Goal: Find specific page/section: Find specific page/section

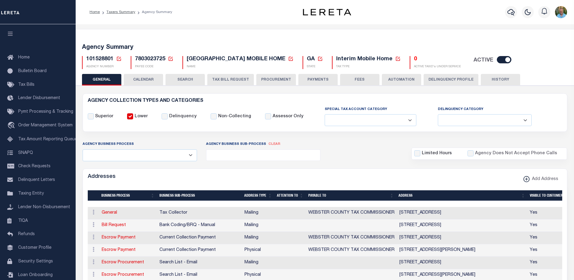
select select
click at [118, 59] on icon at bounding box center [119, 59] width 4 height 4
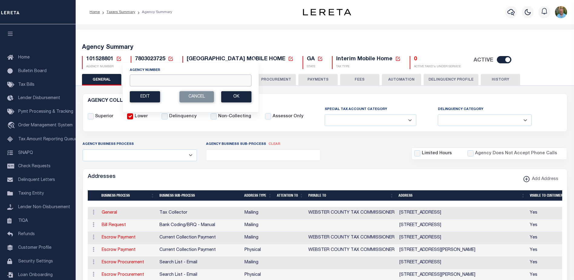
click at [219, 83] on input "Agency Number" at bounding box center [191, 80] width 122 height 12
paste input "310620205"
type input "310620205"
click at [239, 96] on button "Ok" at bounding box center [236, 96] width 30 height 11
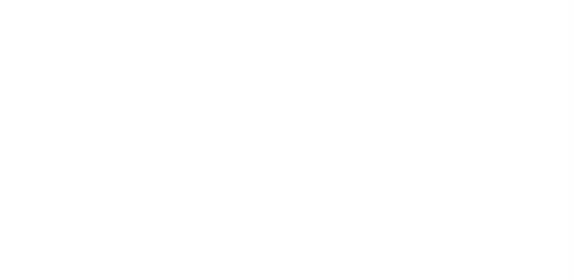
select select
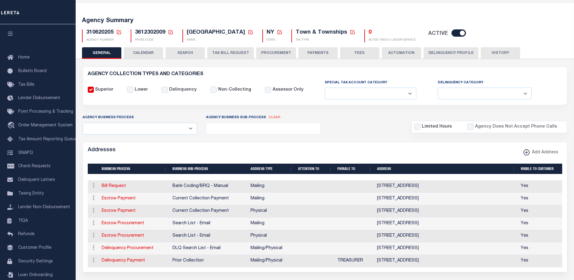
scroll to position [30, 0]
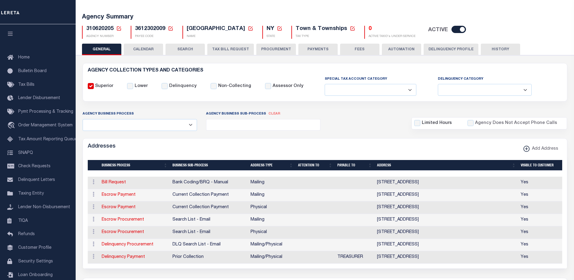
click at [120, 29] on icon at bounding box center [118, 28] width 5 height 5
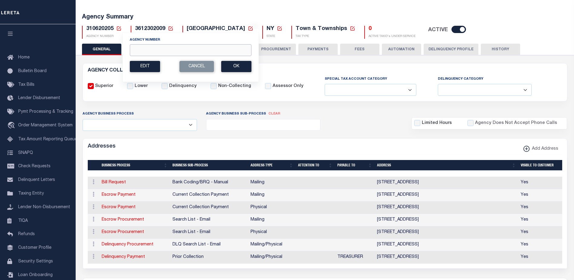
click at [151, 51] on input "Agency Number" at bounding box center [191, 50] width 122 height 12
paste input "310620205"
type input "310620205"
click at [239, 68] on button "Ok" at bounding box center [236, 66] width 30 height 11
click at [237, 65] on button "Ok" at bounding box center [236, 66] width 30 height 11
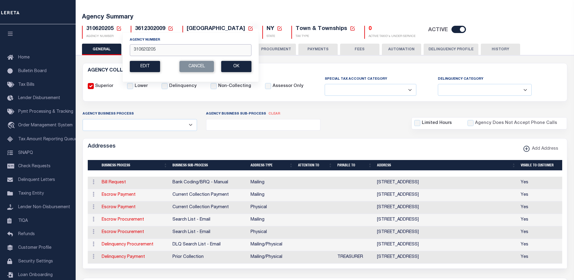
click at [192, 48] on input "310620205" at bounding box center [191, 50] width 122 height 12
click at [237, 68] on button "Ok" at bounding box center [236, 66] width 30 height 11
click at [300, 113] on div "Agency Business Sub-Process clear Assessor Automation - Current File Automation…" at bounding box center [263, 120] width 123 height 20
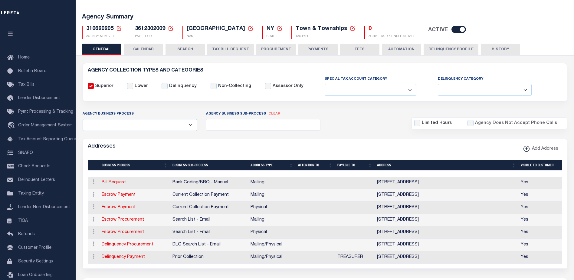
click at [118, 26] on icon at bounding box center [118, 28] width 5 height 5
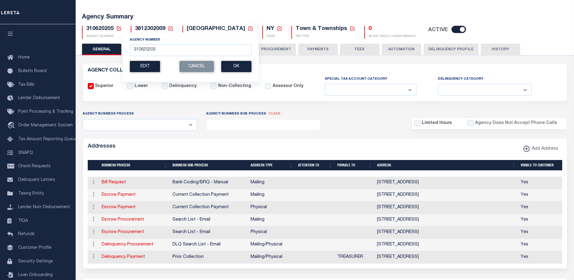
click at [159, 13] on div "Agency Summary 310620205 Agency Number 310620205 Edit Cancel Ok New Agency Numb…" at bounding box center [325, 24] width 500 height 37
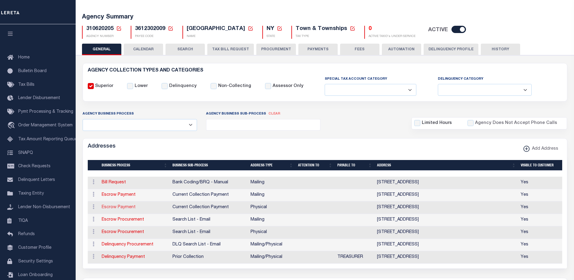
click at [126, 208] on link "Escrow Payment" at bounding box center [119, 207] width 34 height 4
select select "1"
checkbox input "false"
select select
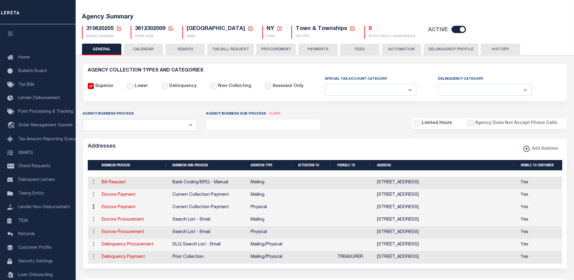
type input "1216 ROUTE 245"
type input "MAIN ST"
type input "MIDDLESEX"
select select "NY"
type input "14507"
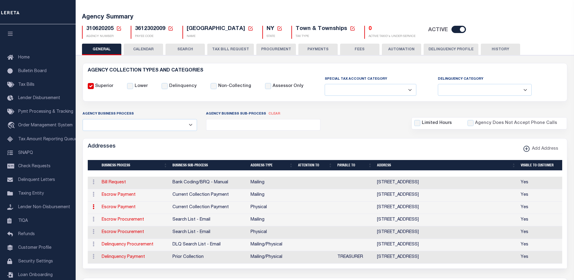
select select "2"
checkbox input "true"
select select "3"
select select "11"
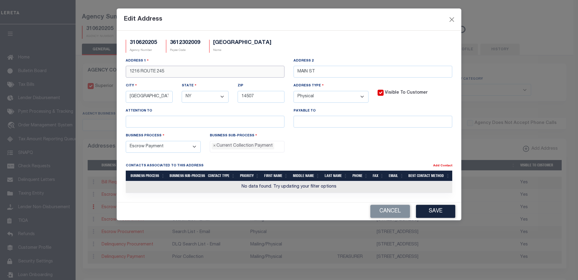
click at [267, 72] on input "1216 ROUTE 245" at bounding box center [205, 72] width 159 height 12
click at [397, 214] on button "Cancel" at bounding box center [391, 211] width 40 height 13
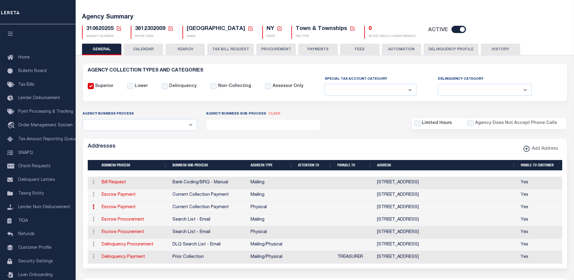
click at [248, 29] on icon at bounding box center [250, 28] width 4 height 4
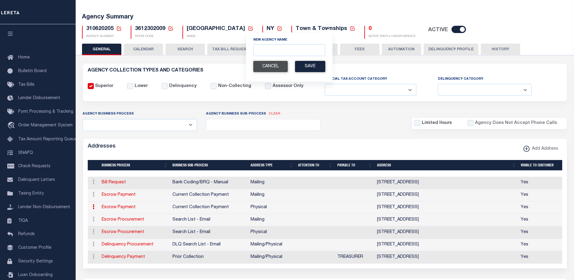
click at [269, 64] on button "Cancel" at bounding box center [270, 66] width 34 height 11
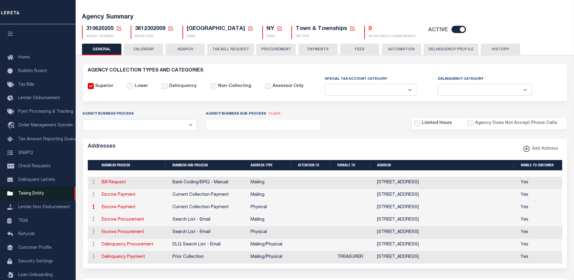
click at [27, 195] on span "Taxing Entity" at bounding box center [31, 193] width 26 height 4
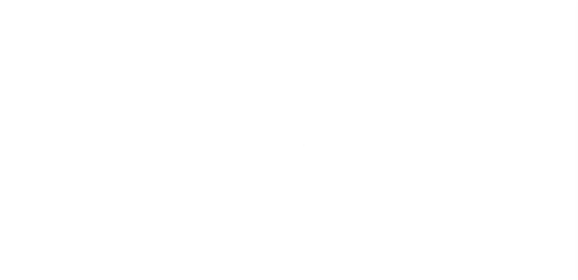
select select "IN"
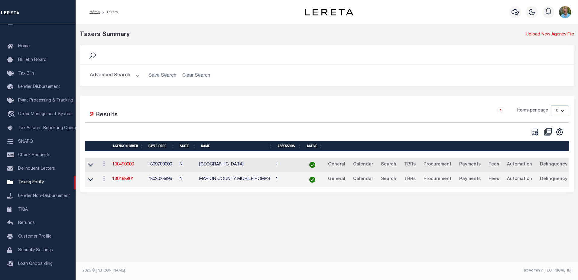
click at [115, 73] on button "Advanced Search" at bounding box center [115, 76] width 50 height 12
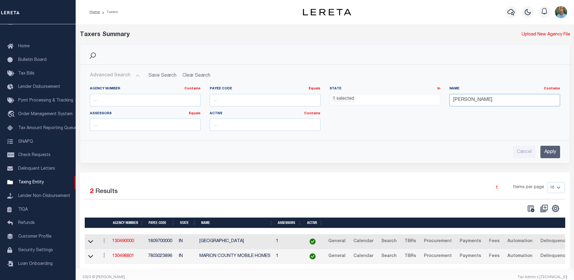
drag, startPoint x: 499, startPoint y: 100, endPoint x: 451, endPoint y: 100, distance: 48.1
click at [451, 100] on input "marion" at bounding box center [504, 100] width 111 height 12
paste input "GREENE CSD CMBD TAX COLLECTOR"
type input "GREENE CSD CMBD TAX COLLECTOR"
click at [549, 152] on input "Apply" at bounding box center [550, 152] width 20 height 12
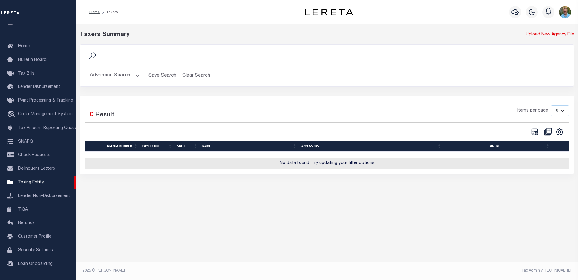
click at [113, 77] on button "Advanced Search" at bounding box center [115, 76] width 50 height 12
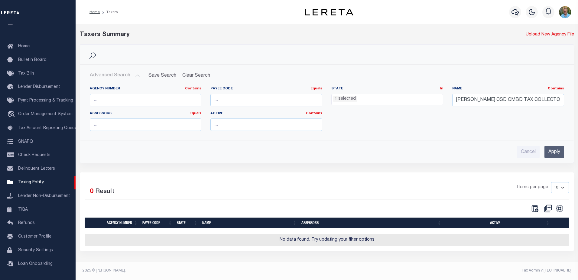
click at [437, 100] on ul "1 selected" at bounding box center [387, 98] width 111 height 8
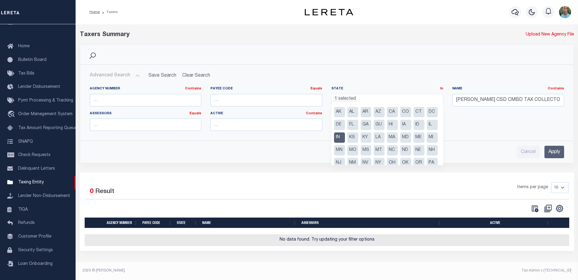
click at [345, 136] on li "IN" at bounding box center [339, 137] width 11 height 10
select select
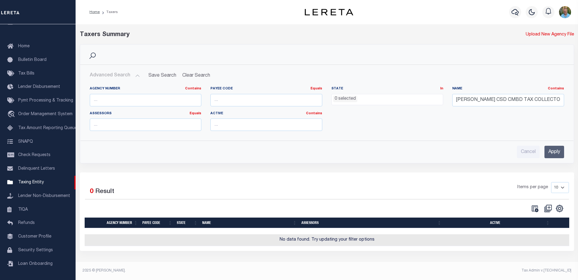
click at [555, 152] on input "Apply" at bounding box center [555, 152] width 20 height 12
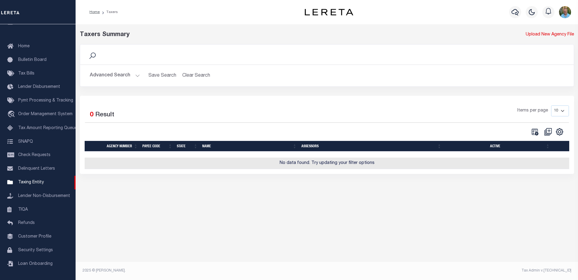
click at [126, 78] on button "Advanced Search" at bounding box center [115, 76] width 50 height 12
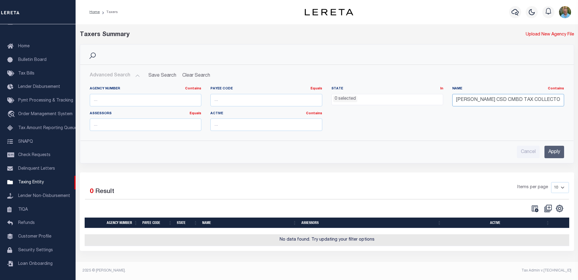
drag, startPoint x: 542, startPoint y: 100, endPoint x: 416, endPoint y: 101, distance: 125.9
click at [452, 100] on div "Name Contains Contains Is GREENE CSD CMBD TAX COLLECTOR" at bounding box center [508, 98] width 121 height 25
drag, startPoint x: 95, startPoint y: 98, endPoint x: 102, endPoint y: 99, distance: 6.7
click at [95, 98] on input "text" at bounding box center [146, 100] width 112 height 12
paste input "310040645"
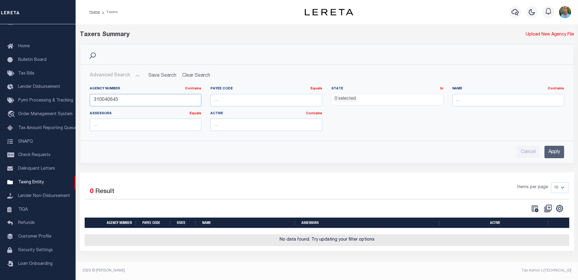
type input "310040645"
click at [552, 147] on input "Apply" at bounding box center [555, 152] width 20 height 12
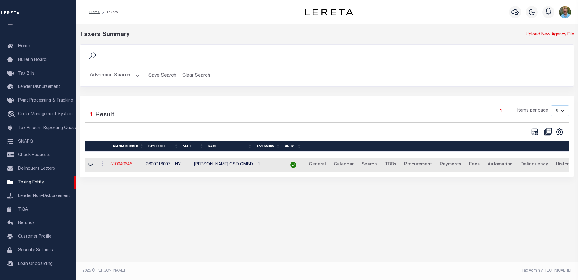
click at [123, 166] on link "310040645" at bounding box center [121, 164] width 22 height 4
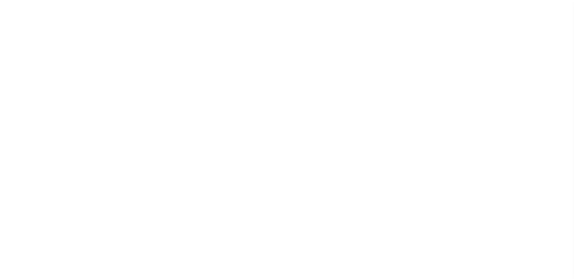
select select
